Goal: Find specific page/section: Find specific page/section

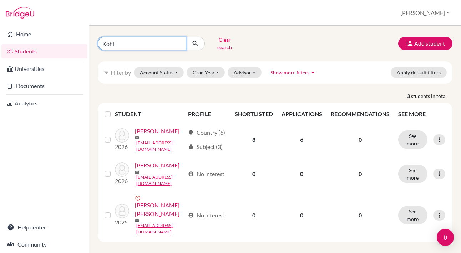
click at [153, 39] on input "Kohli" at bounding box center [142, 44] width 89 height 14
type input "K"
click at [195, 41] on button "submit" at bounding box center [195, 44] width 19 height 14
click at [177, 41] on input "Kohli" at bounding box center [142, 44] width 89 height 14
click at [210, 67] on button "Grad Year" at bounding box center [206, 72] width 39 height 11
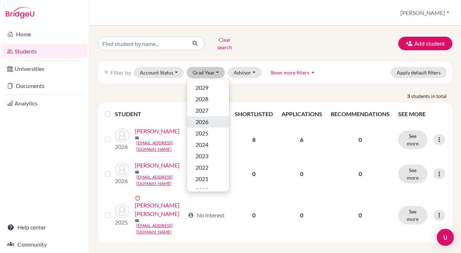
click at [208, 120] on span "2026" at bounding box center [202, 122] width 13 height 9
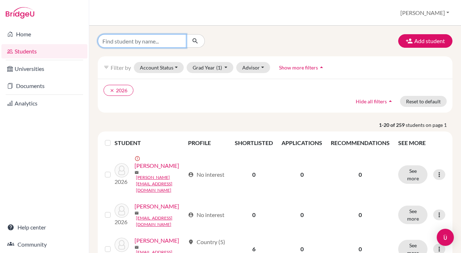
click at [158, 39] on input "Find student by name..." at bounding box center [142, 41] width 89 height 14
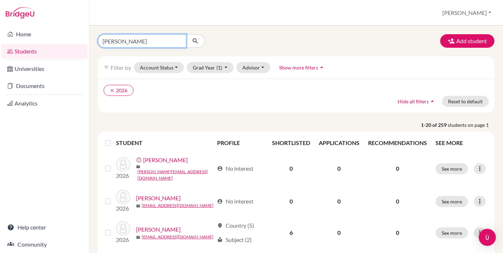
type input "[PERSON_NAME]"
click at [195, 41] on button "submit" at bounding box center [195, 41] width 19 height 14
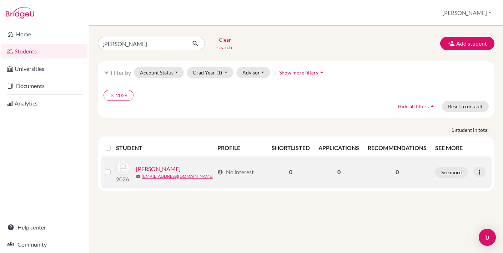
click at [160, 165] on link "[PERSON_NAME]" at bounding box center [158, 169] width 45 height 9
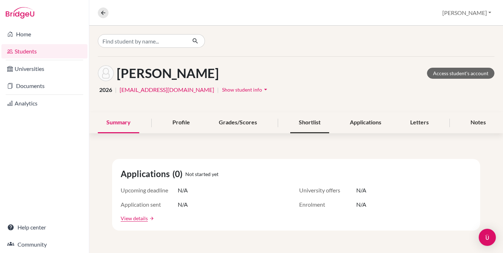
click at [318, 118] on div "Shortlist" at bounding box center [309, 122] width 39 height 21
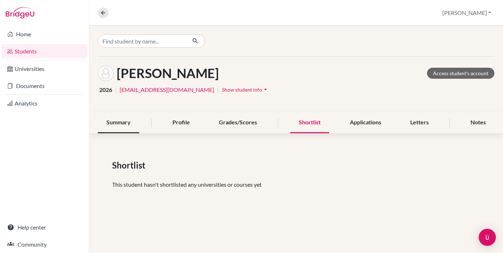
click at [117, 121] on div "Summary" at bounding box center [118, 122] width 41 height 21
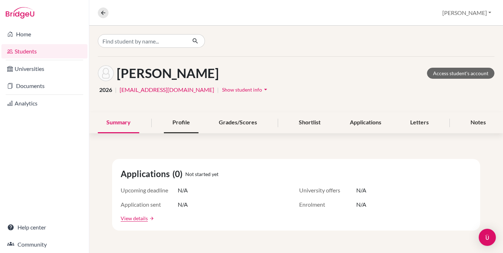
click at [184, 121] on div "Profile" at bounding box center [181, 122] width 35 height 21
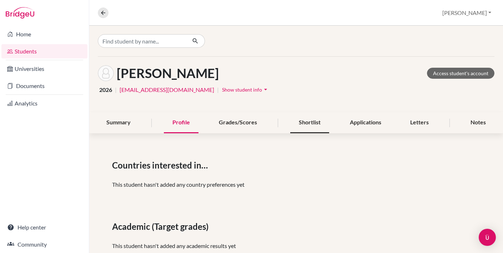
click at [317, 127] on div "Shortlist" at bounding box center [309, 122] width 39 height 21
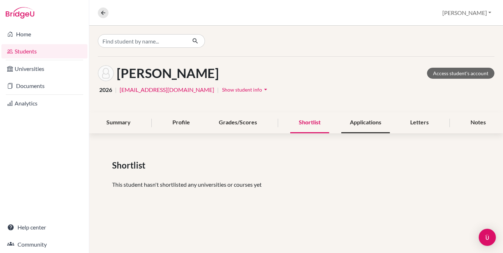
click at [365, 123] on div "Applications" at bounding box center [365, 122] width 49 height 21
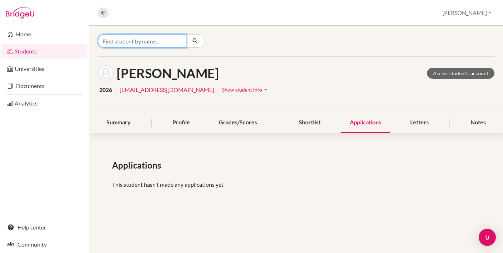
click at [162, 44] on input "Find student by name..." at bounding box center [142, 41] width 89 height 14
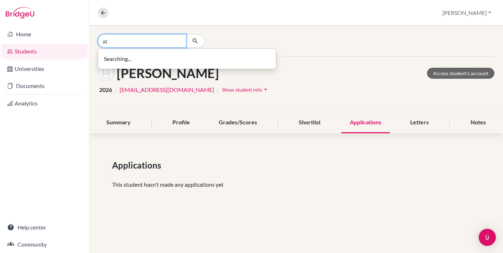
type input "a"
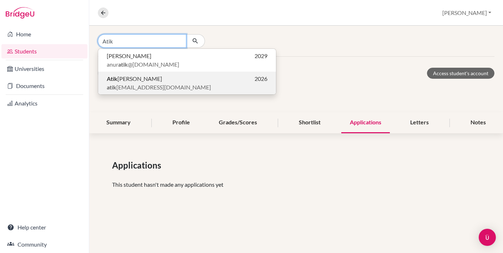
type input "Atik"
click at [142, 83] on span "atik [EMAIL_ADDRESS][DOMAIN_NAME]" at bounding box center [159, 87] width 104 height 9
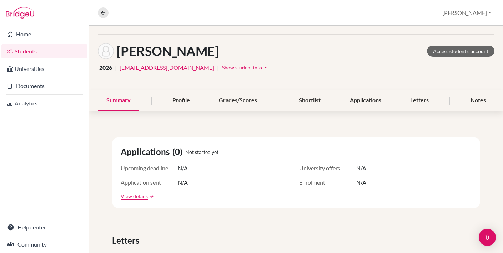
scroll to position [23, 0]
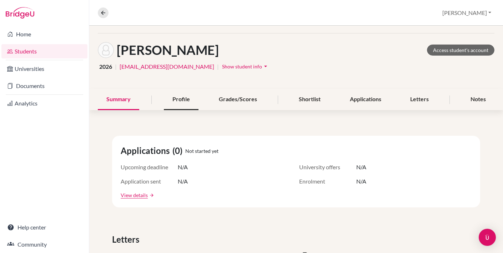
click at [180, 102] on div "Profile" at bounding box center [181, 99] width 35 height 21
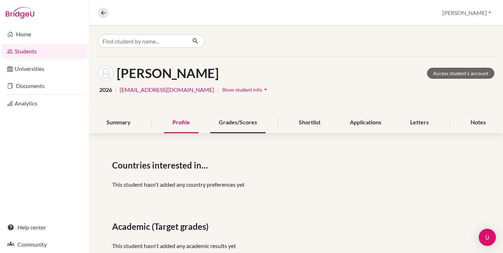
click at [244, 121] on div "Grades/Scores" at bounding box center [237, 122] width 55 height 21
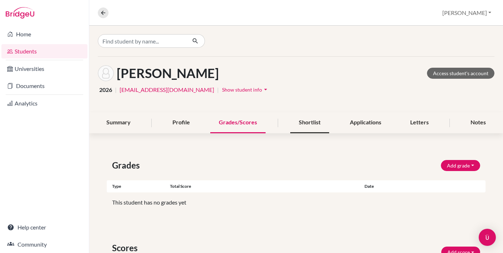
click at [305, 123] on div "Shortlist" at bounding box center [309, 122] width 39 height 21
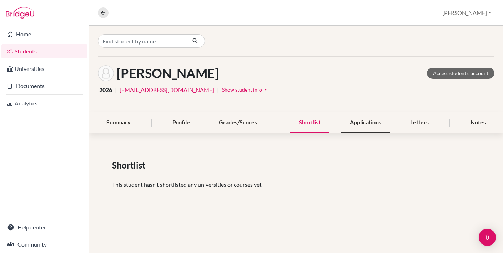
click at [361, 127] on div "Applications" at bounding box center [365, 122] width 49 height 21
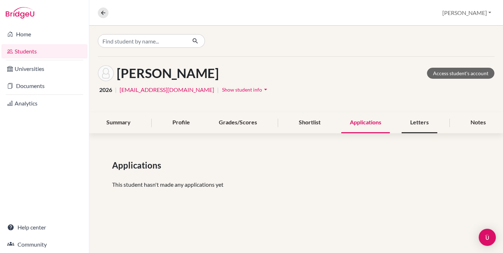
click at [424, 124] on div "Letters" at bounding box center [420, 122] width 36 height 21
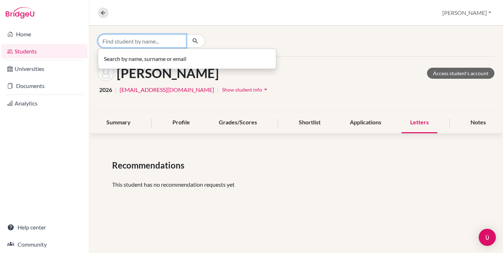
click at [159, 44] on input "Find student by name..." at bounding box center [142, 41] width 89 height 14
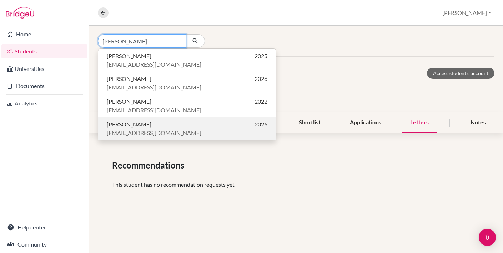
type input "[PERSON_NAME]"
click at [124, 134] on span "[EMAIL_ADDRESS][DOMAIN_NAME]" at bounding box center [154, 133] width 95 height 9
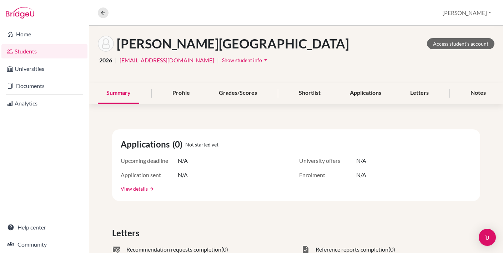
scroll to position [19, 0]
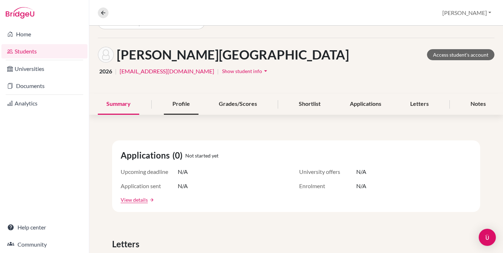
click at [181, 105] on div "Profile" at bounding box center [181, 104] width 35 height 21
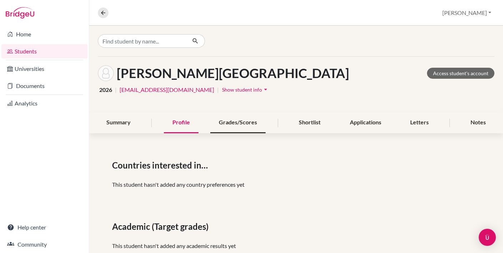
click at [239, 127] on div "Grades/Scores" at bounding box center [237, 122] width 55 height 21
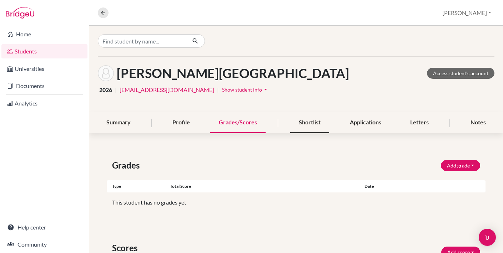
click at [309, 122] on div "Shortlist" at bounding box center [309, 122] width 39 height 21
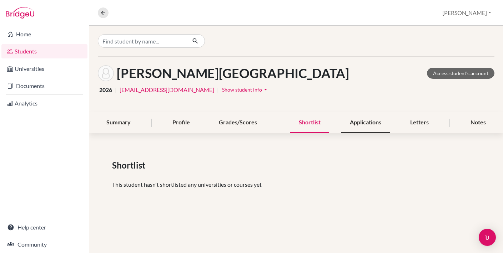
click at [367, 127] on div "Applications" at bounding box center [365, 122] width 49 height 21
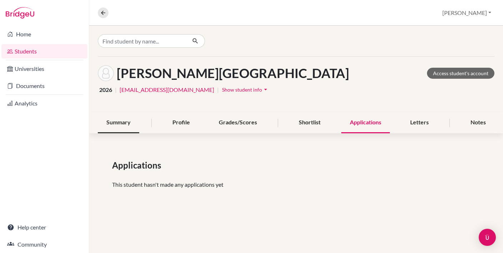
click at [121, 124] on div "Summary" at bounding box center [118, 122] width 41 height 21
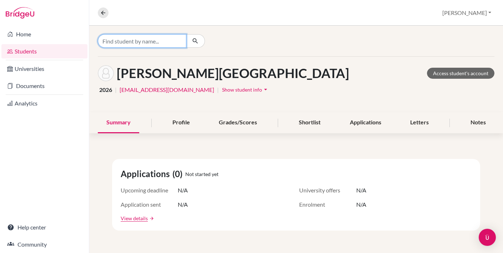
click at [162, 43] on input "Find student by name..." at bounding box center [142, 41] width 89 height 14
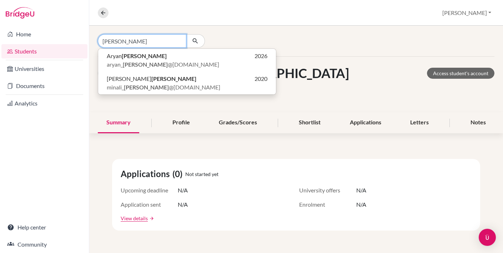
type input "[PERSON_NAME]"
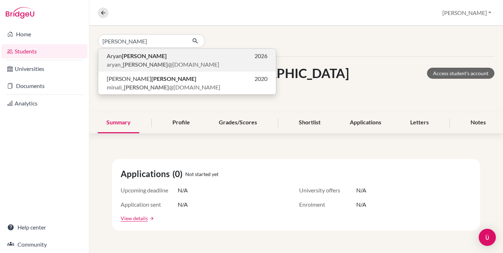
click at [148, 57] on b "[PERSON_NAME]" at bounding box center [144, 55] width 45 height 7
